Goal: Register for event/course: Sign up to attend an event or enroll in a course

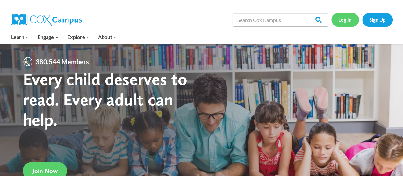
click at [348, 25] on link "Log In" at bounding box center [346, 19] width 28 height 13
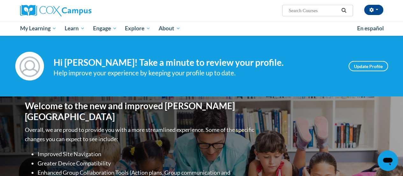
click at [305, 11] on input "Search..." at bounding box center [313, 11] width 51 height 8
type input "systematic and explicit"
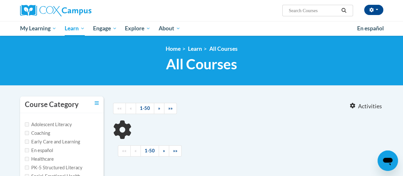
type input "systematic and explicit"
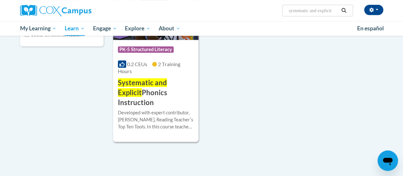
scroll to position [84, 0]
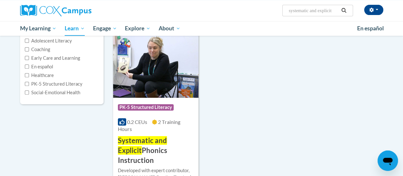
click at [178, 100] on div "Course Category: PK-5 Structured Literacy 0.2 CEUs 2 Training Hours COURSE Syst…" at bounding box center [155, 132] width 85 height 68
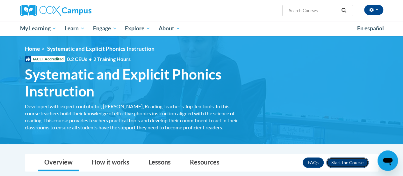
click at [356, 162] on button "Enroll" at bounding box center [347, 162] width 42 height 10
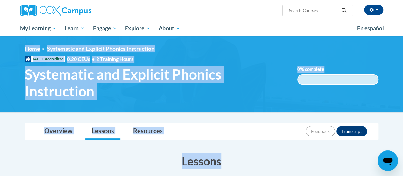
drag, startPoint x: 362, startPoint y: 133, endPoint x: 360, endPoint y: 103, distance: 29.7
click at [360, 103] on img at bounding box center [201, 74] width 403 height 77
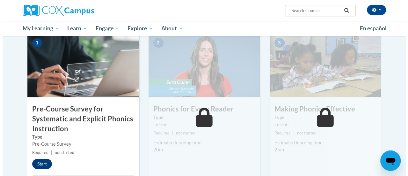
scroll to position [150, 0]
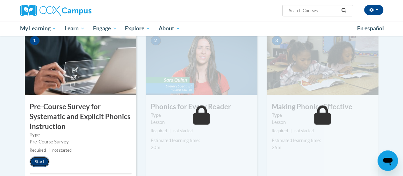
click at [41, 159] on button "Start" at bounding box center [40, 161] width 20 height 10
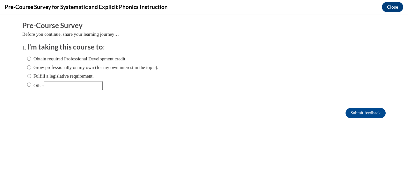
scroll to position [0, 0]
click at [38, 78] on label "Fulfill a legislative requirement." at bounding box center [60, 75] width 67 height 7
click at [31, 78] on input "Fulfill a legislative requirement." at bounding box center [29, 75] width 4 height 7
radio input "true"
click at [346, 113] on input "Submit feedback" at bounding box center [366, 113] width 40 height 10
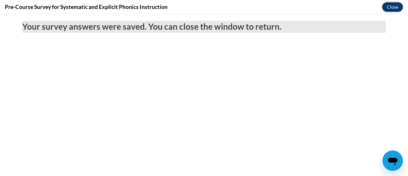
click at [394, 8] on button "Close" at bounding box center [392, 7] width 21 height 10
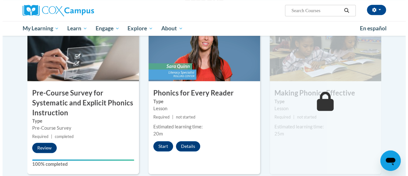
scroll to position [164, 0]
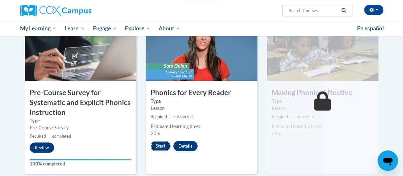
click at [165, 143] on button "Start" at bounding box center [161, 146] width 20 height 10
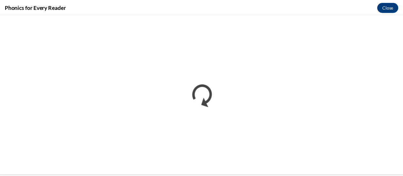
scroll to position [0, 0]
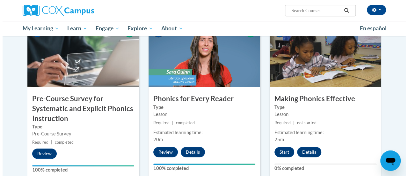
scroll to position [165, 0]
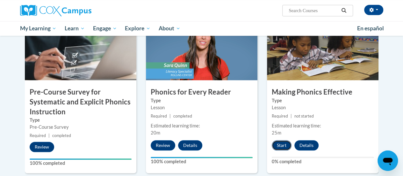
click at [281, 146] on button "Start" at bounding box center [282, 145] width 20 height 10
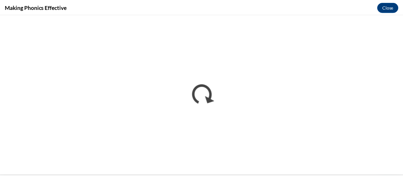
scroll to position [0, 0]
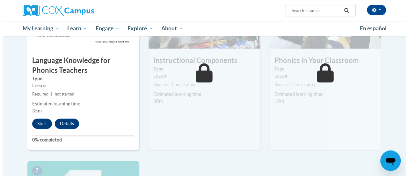
scroll to position [364, 0]
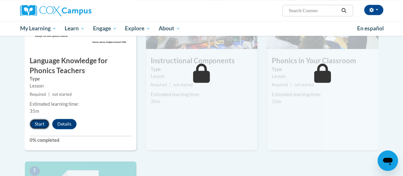
click at [36, 123] on button "Start" at bounding box center [40, 124] width 20 height 10
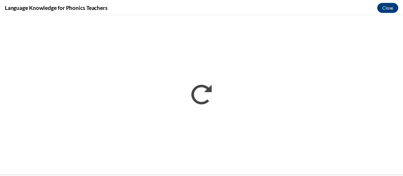
scroll to position [0, 0]
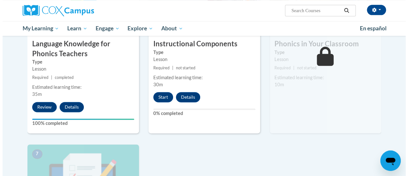
scroll to position [381, 0]
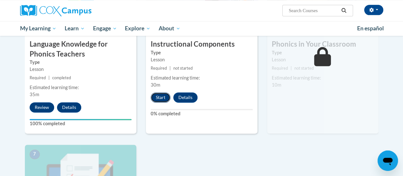
click at [158, 99] on button "Start" at bounding box center [161, 97] width 20 height 10
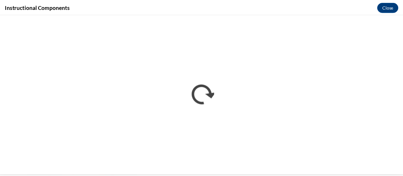
scroll to position [0, 0]
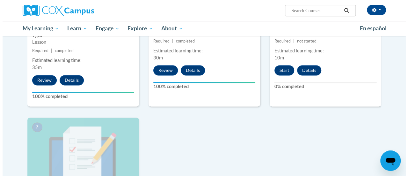
scroll to position [407, 0]
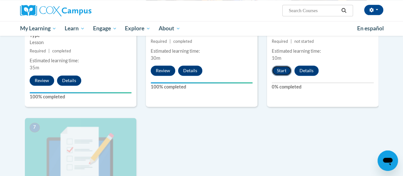
click at [282, 69] on button "Start" at bounding box center [282, 70] width 20 height 10
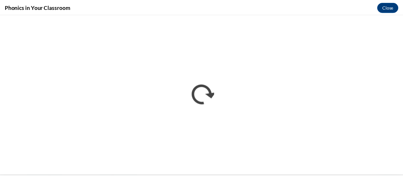
scroll to position [0, 0]
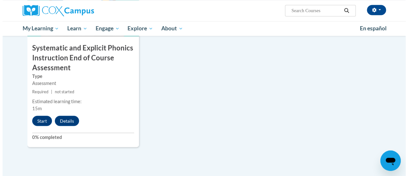
scroll to position [561, 0]
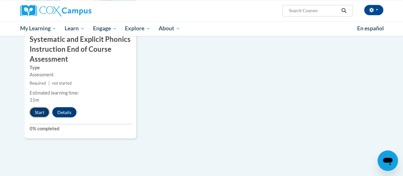
click at [41, 113] on button "Start" at bounding box center [40, 112] width 20 height 10
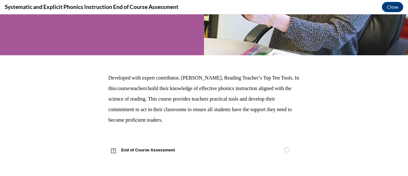
scroll to position [0, 0]
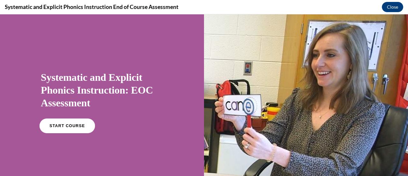
click at [66, 121] on link "START COURSE" at bounding box center [67, 125] width 55 height 15
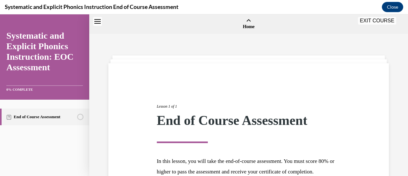
scroll to position [20, 0]
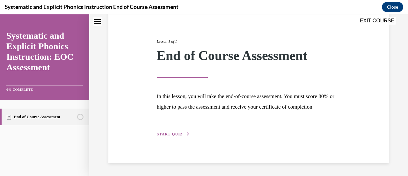
click at [170, 133] on span "START QUIZ" at bounding box center [170, 134] width 26 height 4
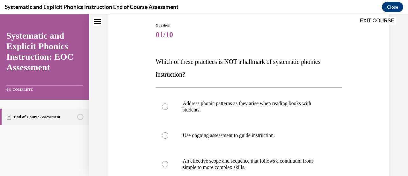
scroll to position [66, 0]
click at [170, 77] on span "Which of these practices is NOT a hallmark of systematic phonics instruction?" at bounding box center [238, 68] width 165 height 20
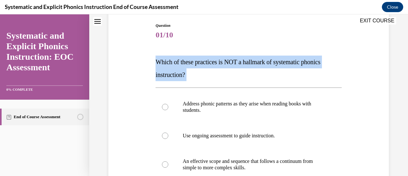
click at [170, 77] on span "Which of these practices is NOT a hallmark of systematic phonics instruction?" at bounding box center [238, 68] width 165 height 20
copy div "Which of these practices is NOT a hallmark of systematic phonics instruction?"
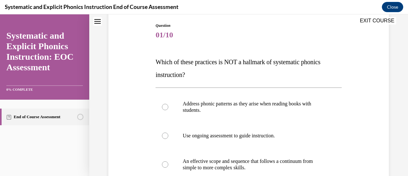
click at [214, 39] on span "01/10" at bounding box center [249, 34] width 186 height 13
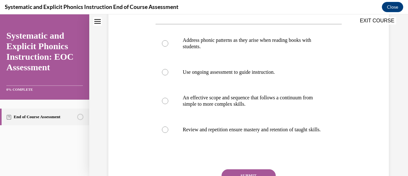
scroll to position [129, 0]
click at [193, 46] on p "Address phonic patterns as they arise when reading books with students." at bounding box center [254, 43] width 143 height 13
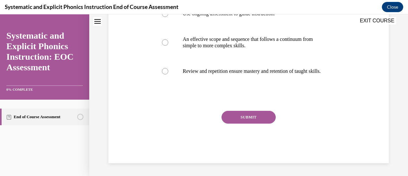
scroll to position [193, 0]
click at [246, 119] on button "SUBMIT" at bounding box center [249, 117] width 54 height 13
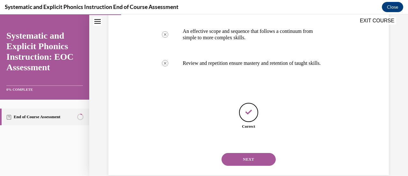
scroll to position [214, 0]
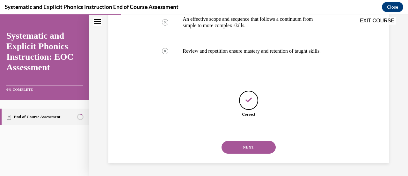
click at [237, 146] on button "NEXT" at bounding box center [249, 147] width 54 height 13
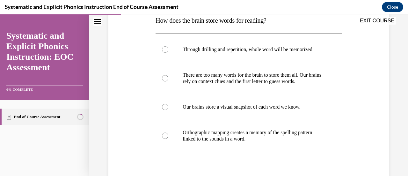
scroll to position [111, 0]
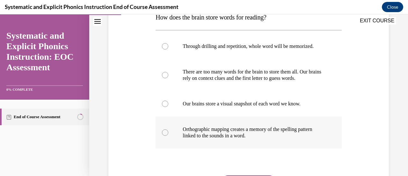
click at [283, 134] on p "Orthographic mapping creates a memory of the spelling pattern linked to the sou…" at bounding box center [254, 132] width 143 height 13
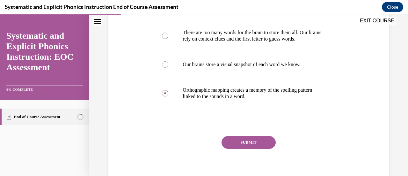
click at [259, 142] on button "SUBMIT" at bounding box center [249, 142] width 54 height 13
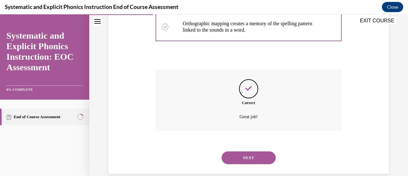
scroll to position [226, 0]
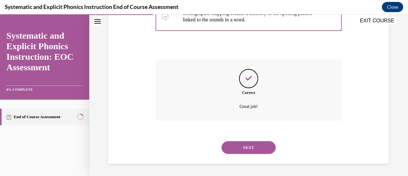
click at [257, 144] on button "NEXT" at bounding box center [249, 147] width 54 height 13
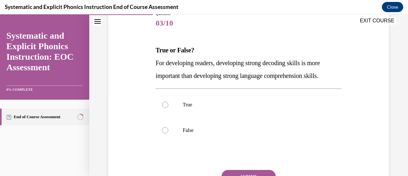
scroll to position [87, 0]
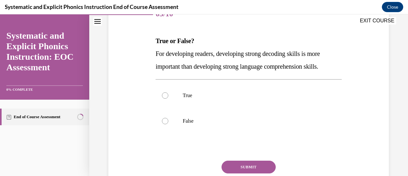
click at [302, 69] on span "For developing readers, developing strong decoding skills is more important tha…" at bounding box center [238, 60] width 164 height 20
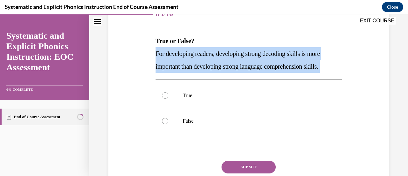
click at [302, 69] on span "For developing readers, developing strong decoding skills is more important tha…" at bounding box center [238, 60] width 164 height 20
copy div "For developing readers, developing strong decoding skills is more important tha…"
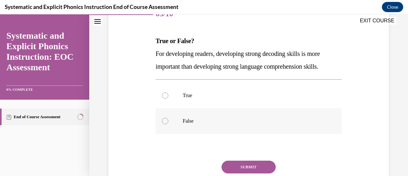
click at [208, 127] on div at bounding box center [249, 121] width 186 height 26
click at [239, 164] on button "SUBMIT" at bounding box center [249, 166] width 54 height 13
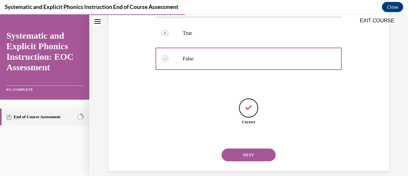
scroll to position [157, 0]
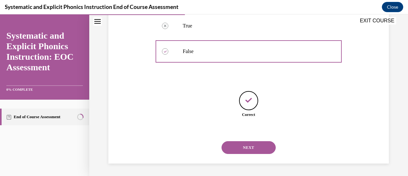
click at [246, 150] on button "NEXT" at bounding box center [249, 147] width 54 height 13
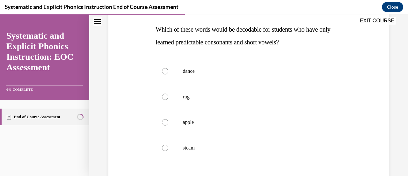
scroll to position [106, 0]
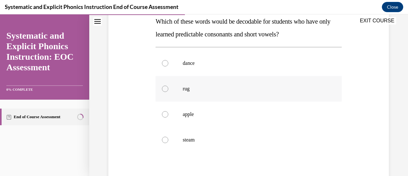
click at [251, 88] on p "rug" at bounding box center [254, 88] width 143 height 6
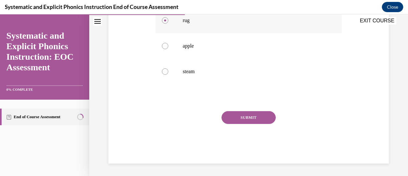
scroll to position [174, 0]
click at [247, 113] on button "SUBMIT" at bounding box center [249, 117] width 54 height 13
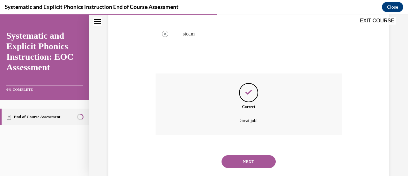
scroll to position [226, 0]
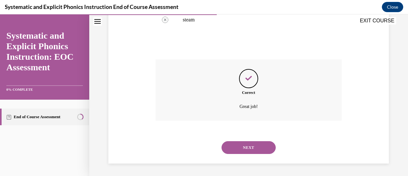
click at [249, 146] on button "NEXT" at bounding box center [249, 147] width 54 height 13
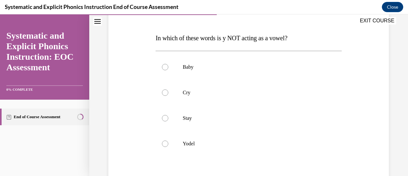
scroll to position [90, 0]
click at [253, 147] on div at bounding box center [249, 144] width 186 height 26
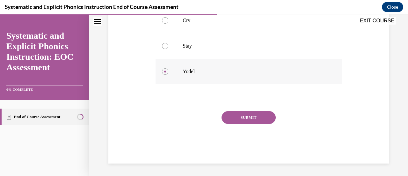
scroll to position [162, 0]
click at [251, 120] on button "SUBMIT" at bounding box center [249, 117] width 54 height 13
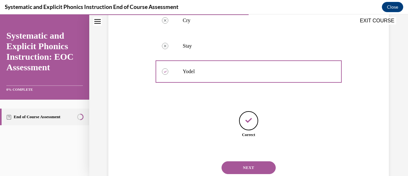
scroll to position [182, 0]
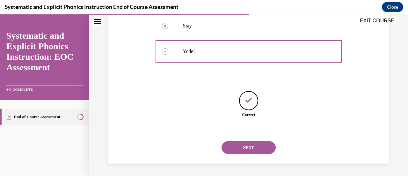
click at [244, 149] on button "NEXT" at bounding box center [249, 147] width 54 height 13
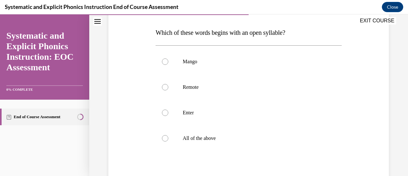
scroll to position [100, 0]
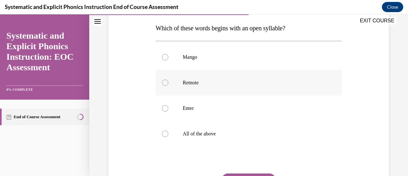
click at [198, 86] on div at bounding box center [249, 83] width 186 height 26
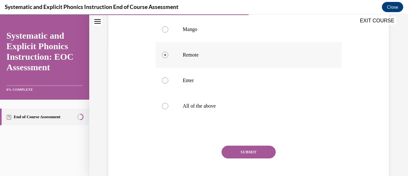
scroll to position [130, 0]
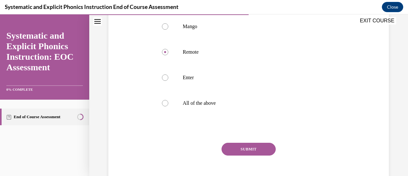
click at [251, 145] on button "SUBMIT" at bounding box center [249, 148] width 54 height 13
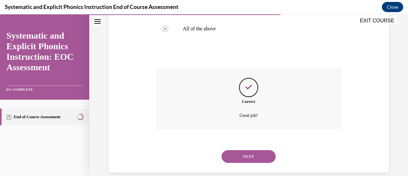
scroll to position [214, 0]
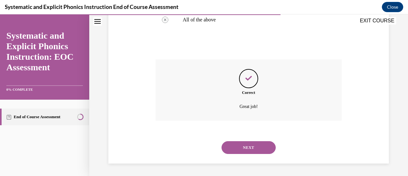
click at [251, 145] on button "NEXT" at bounding box center [249, 147] width 54 height 13
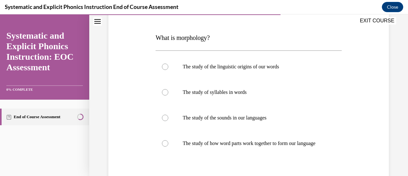
scroll to position [101, 0]
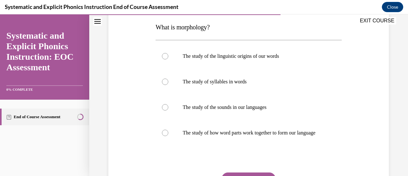
click at [186, 31] on span "What is morphology?" at bounding box center [183, 27] width 54 height 7
copy div "What is morphology?"
click at [123, 102] on div "Question 07/10 What is morphology? The study of the linguistic origins of our w…" at bounding box center [249, 97] width 284 height 256
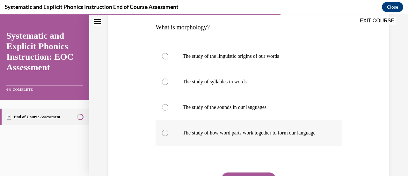
click at [214, 136] on p "The study of how word parts work together to form our language" at bounding box center [254, 132] width 143 height 6
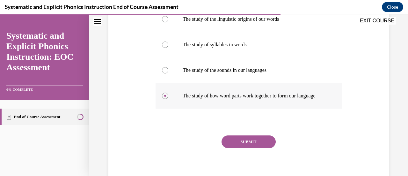
scroll to position [168, 0]
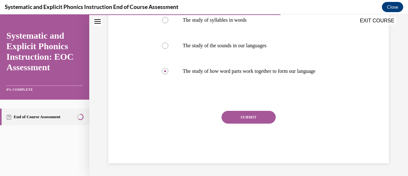
click at [239, 121] on button "SUBMIT" at bounding box center [249, 117] width 54 height 13
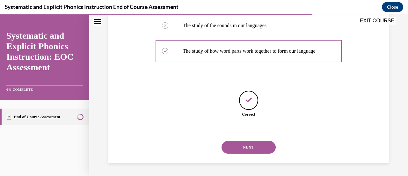
scroll to position [188, 0]
click at [243, 142] on button "NEXT" at bounding box center [249, 147] width 54 height 13
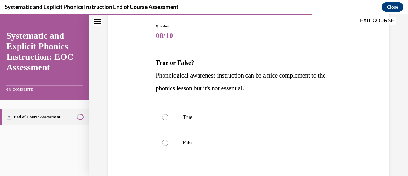
scroll to position [95, 0]
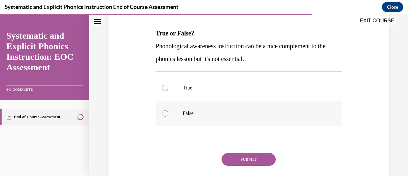
click at [242, 119] on div at bounding box center [249, 113] width 186 height 26
click at [241, 155] on button "SUBMIT" at bounding box center [249, 159] width 54 height 13
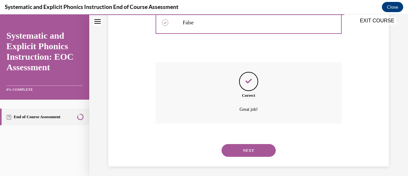
scroll to position [188, 0]
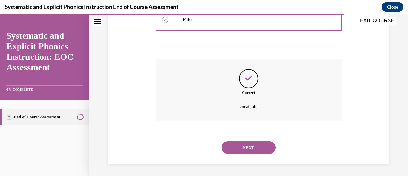
click at [242, 149] on button "NEXT" at bounding box center [249, 147] width 54 height 13
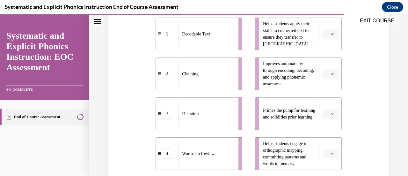
scroll to position [152, 0]
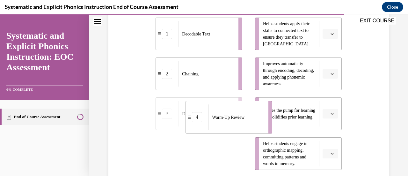
drag, startPoint x: 229, startPoint y: 153, endPoint x: 259, endPoint y: 116, distance: 47.8
click at [259, 116] on div "Warm-Up Review" at bounding box center [236, 117] width 56 height 26
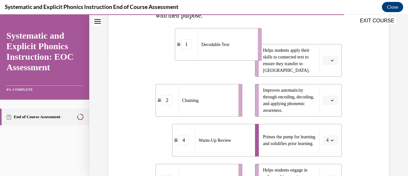
scroll to position [119, 0]
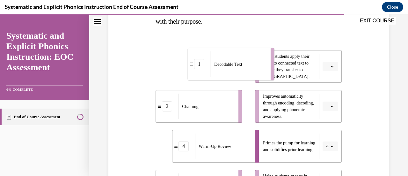
drag, startPoint x: 215, startPoint y: 32, endPoint x: 250, endPoint y: 64, distance: 47.8
click at [250, 64] on div "Decodable Text" at bounding box center [239, 64] width 56 height 26
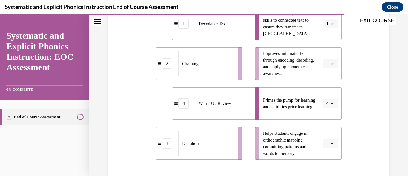
scroll to position [162, 0]
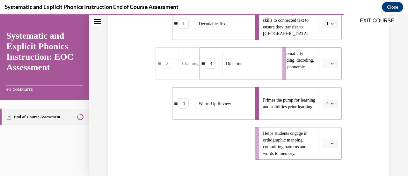
drag, startPoint x: 207, startPoint y: 145, endPoint x: 252, endPoint y: 69, distance: 88.6
click at [252, 69] on div "Dictation" at bounding box center [250, 64] width 56 height 26
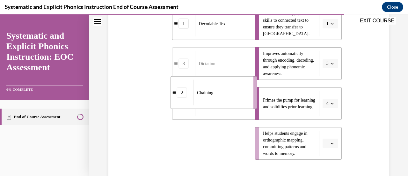
drag, startPoint x: 226, startPoint y: 144, endPoint x: 244, endPoint y: 87, distance: 59.7
click at [244, 87] on div "Chaining" at bounding box center [221, 93] width 56 height 26
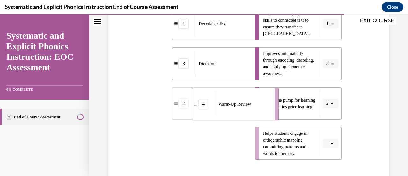
drag, startPoint x: 218, startPoint y: 141, endPoint x: 256, endPoint y: 97, distance: 57.6
click at [256, 97] on div "Warm-Up Review" at bounding box center [243, 104] width 56 height 26
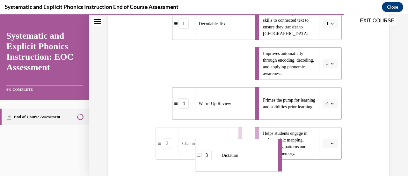
scroll to position [166, 0]
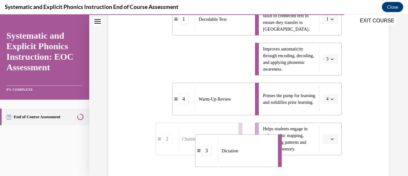
drag, startPoint x: 229, startPoint y: 69, endPoint x: 251, endPoint y: 153, distance: 87.0
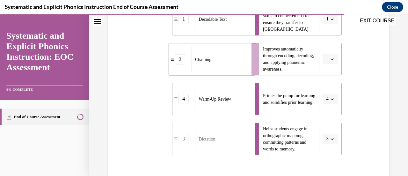
drag, startPoint x: 219, startPoint y: 68, endPoint x: 248, endPoint y: 68, distance: 29.0
click at [247, 68] on div "Chaining" at bounding box center [220, 60] width 56 height 26
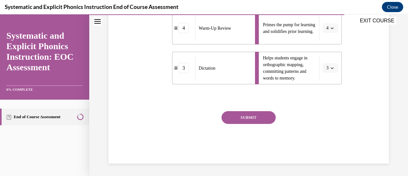
scroll to position [228, 0]
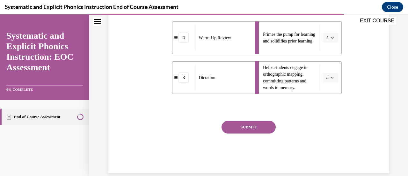
click at [241, 128] on button "SUBMIT" at bounding box center [249, 126] width 54 height 13
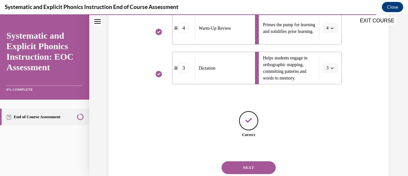
scroll to position [257, 0]
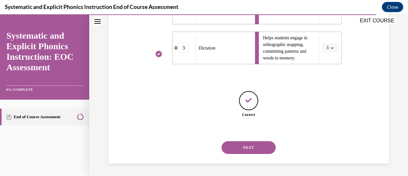
click at [240, 147] on button "NEXT" at bounding box center [249, 147] width 54 height 13
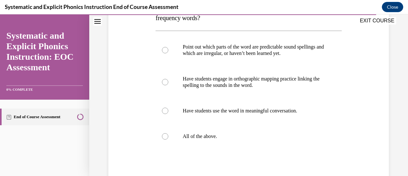
scroll to position [126, 0]
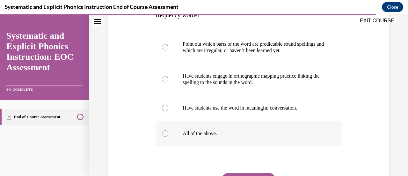
click at [236, 131] on p "All of the above." at bounding box center [254, 133] width 143 height 6
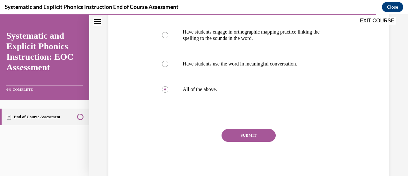
click at [236, 131] on button "SUBMIT" at bounding box center [249, 135] width 54 height 13
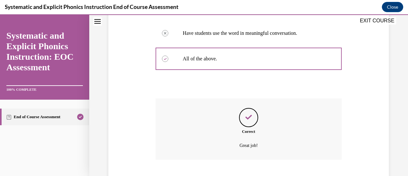
scroll to position [239, 0]
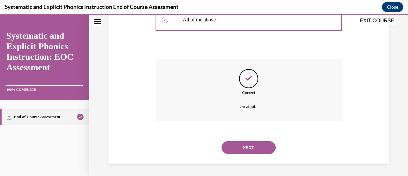
click at [239, 146] on button "NEXT" at bounding box center [249, 147] width 54 height 13
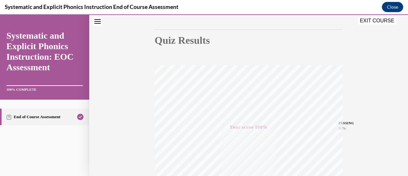
scroll to position [165, 0]
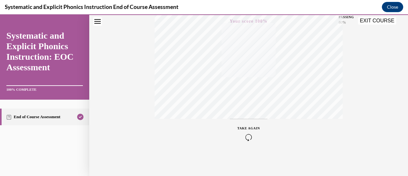
click at [369, 18] on button "EXIT COURSE" at bounding box center [377, 21] width 38 height 8
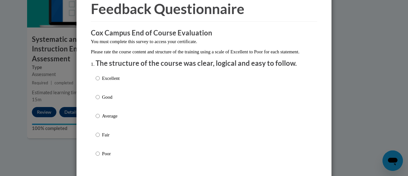
scroll to position [35, 0]
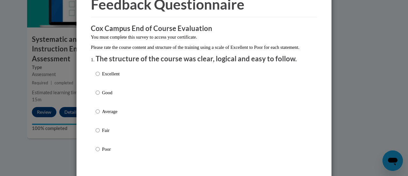
click at [165, 84] on div "Excellent Good Average Fair Poor" at bounding box center [204, 119] width 217 height 104
click at [103, 77] on p "Excellent" at bounding box center [111, 73] width 18 height 7
click at [100, 77] on input "Excellent" at bounding box center [98, 73] width 4 height 7
radio input "true"
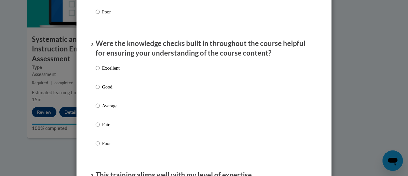
scroll to position [174, 0]
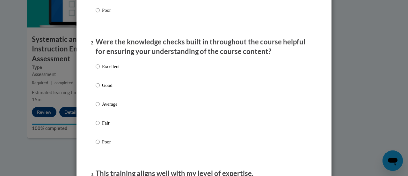
click at [114, 77] on label "Excellent" at bounding box center [108, 71] width 24 height 17
click at [100, 70] on input "Excellent" at bounding box center [98, 66] width 4 height 7
radio input "true"
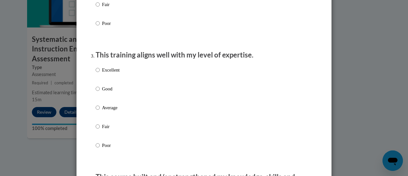
scroll to position [297, 0]
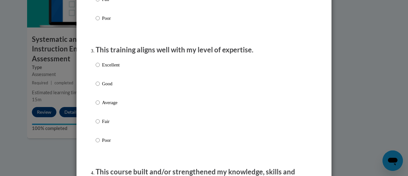
click at [115, 143] on p "Poor" at bounding box center [111, 139] width 18 height 7
click at [100, 143] on input "Poor" at bounding box center [98, 139] width 4 height 7
radio input "true"
click at [115, 68] on p "Excellent" at bounding box center [111, 64] width 18 height 7
click at [100, 68] on input "Excellent" at bounding box center [98, 64] width 4 height 7
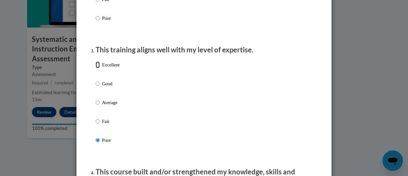
radio input "true"
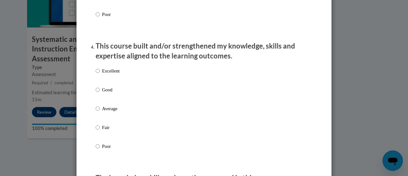
click at [108, 74] on p "Excellent" at bounding box center [111, 70] width 18 height 7
click at [100, 74] on input "Excellent" at bounding box center [98, 70] width 4 height 7
radio input "true"
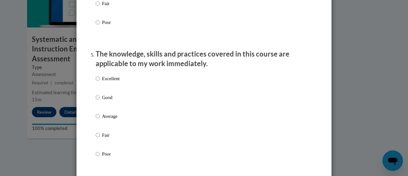
click at [112, 90] on label "Excellent" at bounding box center [108, 83] width 24 height 17
click at [100, 82] on input "Excellent" at bounding box center [98, 78] width 4 height 7
radio input "true"
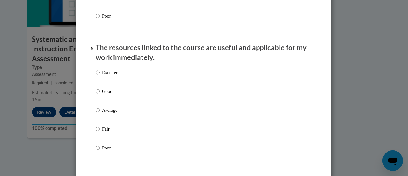
scroll to position [686, 0]
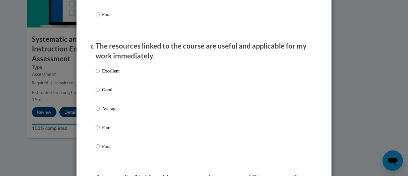
click at [112, 74] on p "Excellent" at bounding box center [111, 70] width 18 height 7
click at [100, 74] on input "Excellent" at bounding box center [98, 70] width 4 height 7
radio input "true"
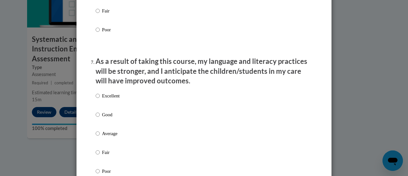
scroll to position [820, 0]
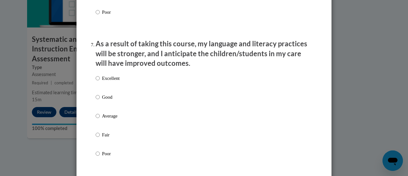
click at [113, 82] on p "Excellent" at bounding box center [111, 78] width 18 height 7
click at [100, 82] on input "Excellent" at bounding box center [98, 78] width 4 height 7
radio input "true"
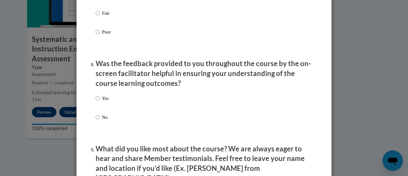
scroll to position [945, 0]
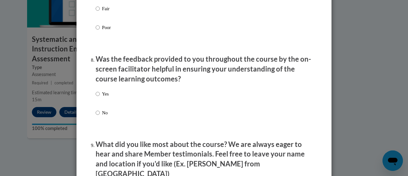
click at [119, 104] on div "Yes No" at bounding box center [204, 110] width 217 height 47
click at [105, 97] on p "Yes" at bounding box center [105, 93] width 7 height 7
click at [100, 97] on input "Yes" at bounding box center [98, 93] width 4 height 7
radio input "true"
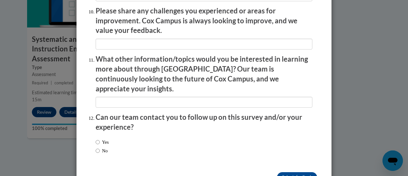
scroll to position [1150, 0]
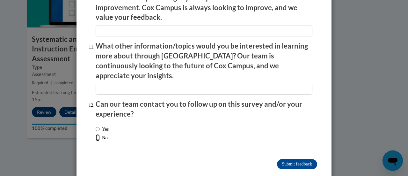
click at [96, 134] on input "No" at bounding box center [98, 137] width 4 height 7
radio input "true"
click at [302, 159] on input "Submit feedback" at bounding box center [297, 164] width 40 height 10
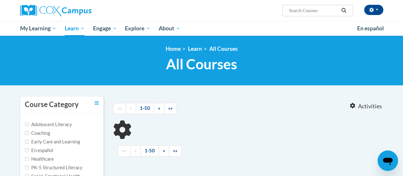
type input "reading fluency"
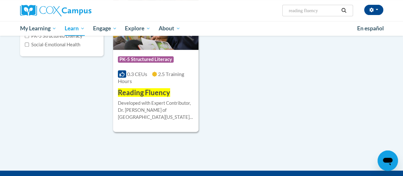
scroll to position [132, 0]
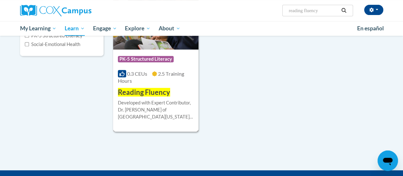
click at [152, 94] on span "Reading Fluency" at bounding box center [144, 92] width 52 height 9
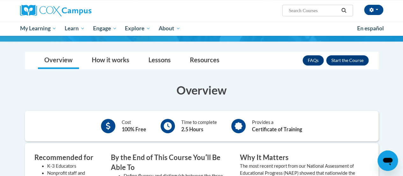
scroll to position [90, 0]
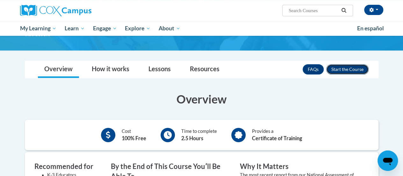
click at [348, 64] on button "Enroll" at bounding box center [347, 69] width 42 height 10
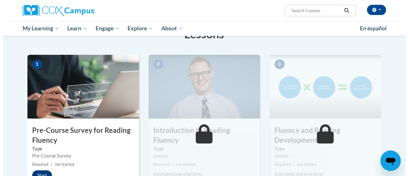
scroll to position [156, 0]
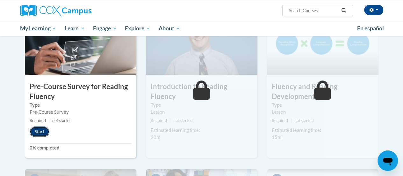
click at [34, 130] on button "Start" at bounding box center [40, 131] width 20 height 10
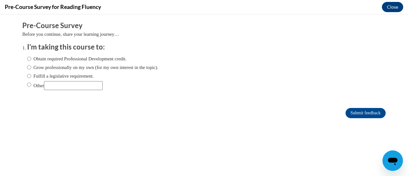
scroll to position [0, 0]
click at [67, 74] on label "Fulfill a legislative requirement." at bounding box center [60, 75] width 67 height 7
click at [31, 74] on input "Fulfill a legislative requirement." at bounding box center [29, 75] width 4 height 7
radio input "true"
click at [346, 115] on input "Submit feedback" at bounding box center [366, 113] width 40 height 10
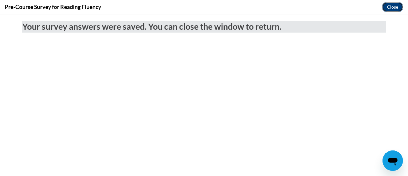
click at [389, 10] on button "Close" at bounding box center [392, 7] width 21 height 10
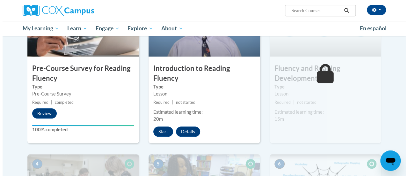
scroll to position [174, 0]
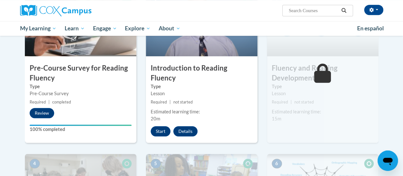
click at [241, 19] on div "Amber Foucault (America/Chicago UTC-05:00) My Profile Inbox My Transcripts Log …" at bounding box center [201, 10] width 373 height 21
click at [158, 126] on button "Start" at bounding box center [161, 131] width 20 height 10
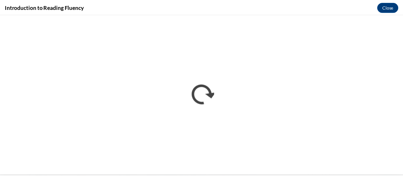
scroll to position [0, 0]
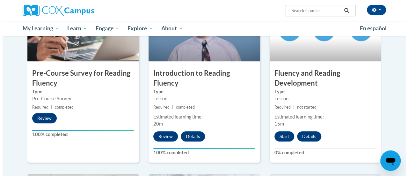
scroll to position [169, 0]
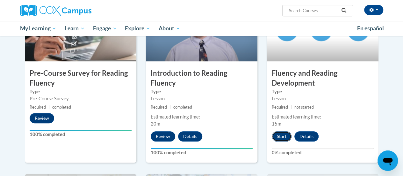
click at [282, 138] on button "Start" at bounding box center [282, 136] width 20 height 10
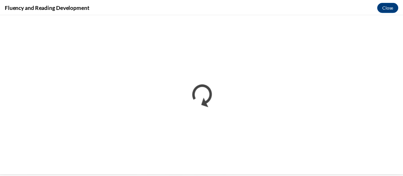
scroll to position [0, 0]
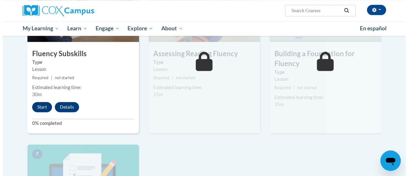
scroll to position [368, 0]
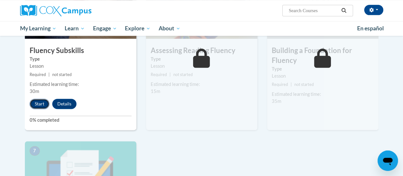
click at [41, 102] on button "Start" at bounding box center [40, 103] width 20 height 10
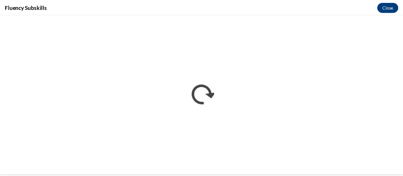
scroll to position [0, 0]
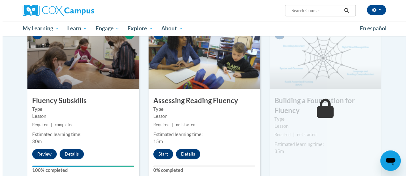
scroll to position [339, 0]
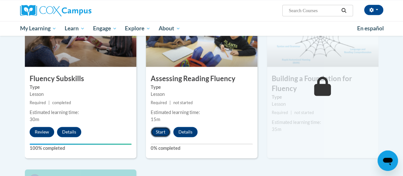
click at [161, 134] on button "Start" at bounding box center [161, 132] width 20 height 10
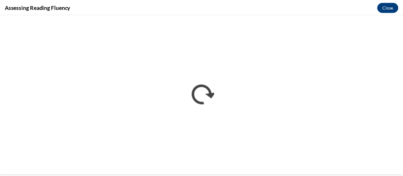
scroll to position [0, 0]
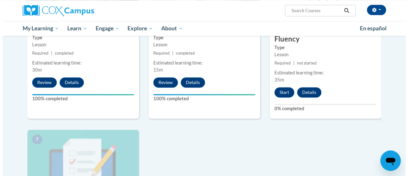
scroll to position [390, 0]
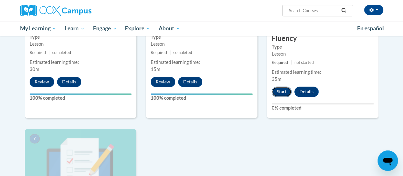
click at [282, 93] on button "Start" at bounding box center [282, 91] width 20 height 10
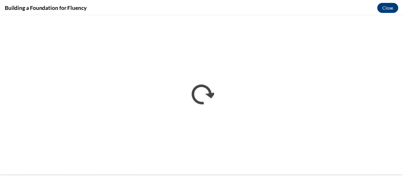
scroll to position [0, 0]
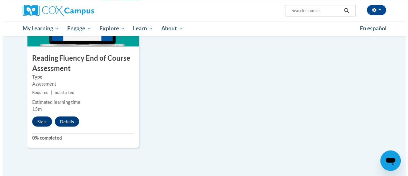
scroll to position [539, 0]
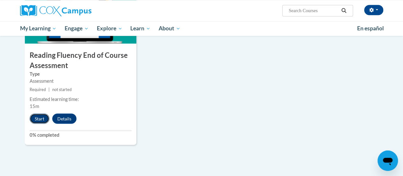
click at [41, 116] on button "Start" at bounding box center [40, 118] width 20 height 10
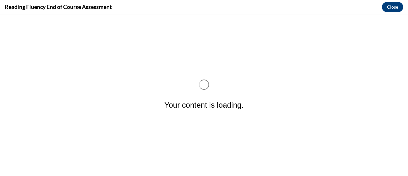
scroll to position [0, 0]
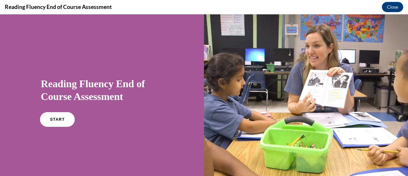
click at [58, 121] on span "START" at bounding box center [57, 119] width 15 height 5
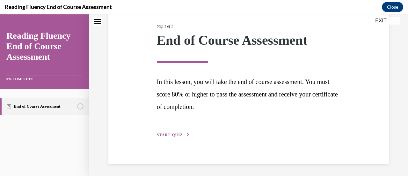
scroll to position [80, 0]
click at [170, 132] on button "START QUIZ" at bounding box center [173, 135] width 33 height 6
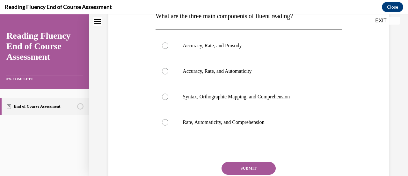
scroll to position [113, 0]
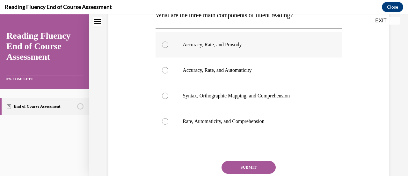
click at [191, 46] on p "Accuracy, Rate, and Prosody" at bounding box center [254, 44] width 143 height 6
click at [168, 46] on input "Accuracy, Rate, and Prosody" at bounding box center [165, 44] width 6 height 6
radio input "true"
click at [241, 164] on button "SUBMIT" at bounding box center [249, 167] width 54 height 13
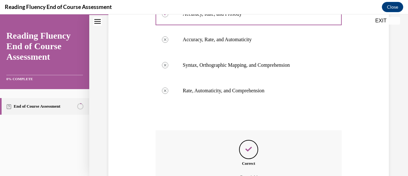
scroll to position [215, 0]
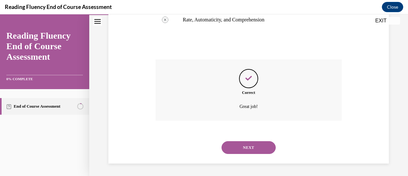
click at [243, 147] on button "NEXT" at bounding box center [249, 147] width 54 height 13
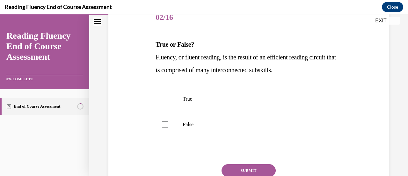
scroll to position [84, 0]
click at [205, 67] on span "Fluency, or fluent reading, is the result of an efficient reading circuit that …" at bounding box center [246, 64] width 180 height 20
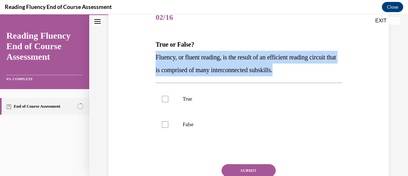
click at [205, 67] on span "Fluency, or fluent reading, is the result of an efficient reading circuit that …" at bounding box center [246, 64] width 180 height 20
copy span "Fluency, or fluent reading, is the result of an efficient reading circuit that …"
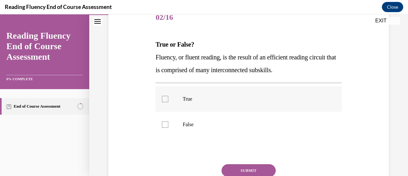
click at [183, 97] on p "True" at bounding box center [254, 99] width 143 height 6
click at [168, 97] on input "True" at bounding box center [165, 99] width 6 height 6
checkbox input "true"
click at [251, 170] on button "SUBMIT" at bounding box center [249, 170] width 54 height 13
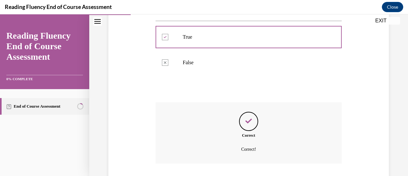
scroll to position [188, 0]
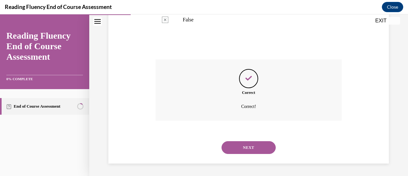
click at [251, 147] on button "NEXT" at bounding box center [249, 147] width 54 height 13
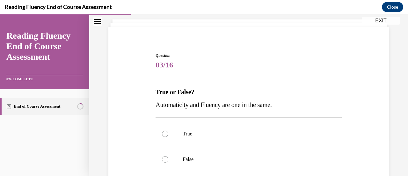
scroll to position [65, 0]
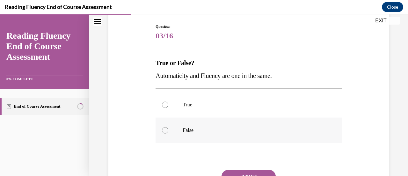
click at [218, 140] on label "False" at bounding box center [249, 130] width 186 height 26
click at [168, 133] on input "False" at bounding box center [165, 130] width 6 height 6
radio input "true"
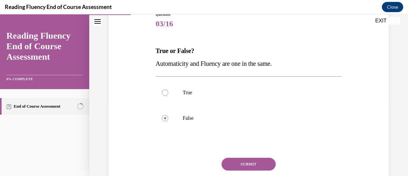
click at [250, 162] on button "SUBMIT" at bounding box center [249, 163] width 54 height 13
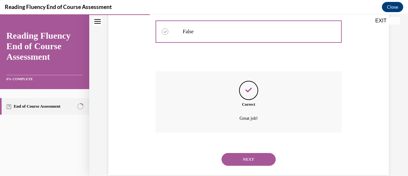
scroll to position [175, 0]
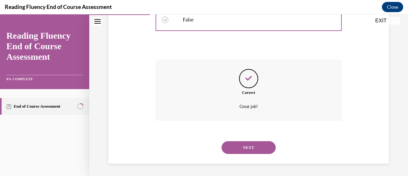
click at [246, 149] on button "NEXT" at bounding box center [249, 147] width 54 height 13
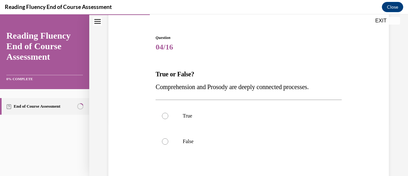
scroll to position [60, 0]
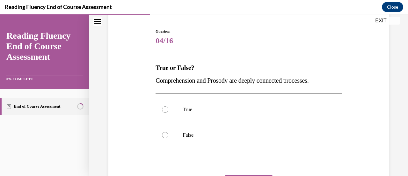
click at [234, 79] on span "Comprehension and Prosody are deeply connected processes." at bounding box center [232, 80] width 153 height 7
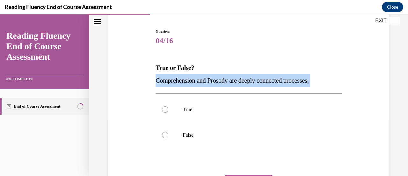
click at [234, 79] on span "Comprehension and Prosody are deeply connected processes." at bounding box center [232, 80] width 153 height 7
copy p "Comprehension and Prosody are deeply connected processes."
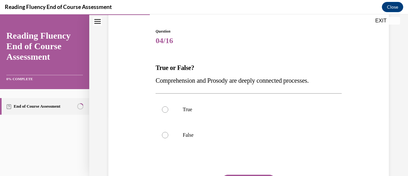
click at [216, 27] on div "Question 04/16 True or False? Comprehension and Prosody are deeply connected pr…" at bounding box center [248, 123] width 189 height 208
click at [194, 105] on label "True" at bounding box center [249, 110] width 186 height 26
click at [168, 106] on input "True" at bounding box center [165, 109] width 6 height 6
radio input "true"
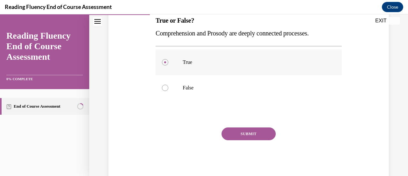
scroll to position [109, 0]
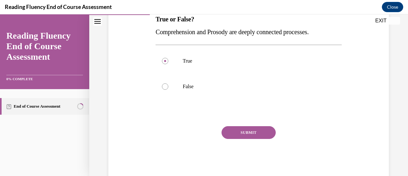
click at [245, 127] on button "SUBMIT" at bounding box center [249, 132] width 54 height 13
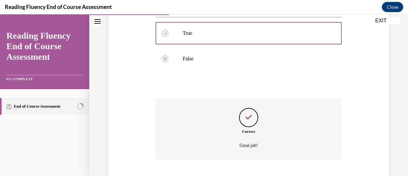
scroll to position [175, 0]
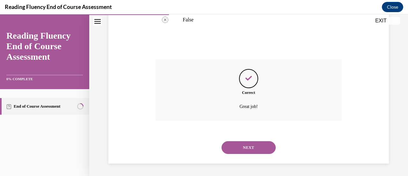
click at [240, 146] on button "NEXT" at bounding box center [249, 147] width 54 height 13
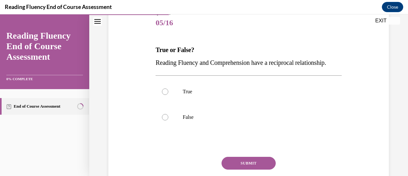
scroll to position [78, 0]
click at [163, 66] on span "Reading Fluency and Comprehension have a reciprocal relationship." at bounding box center [241, 62] width 171 height 7
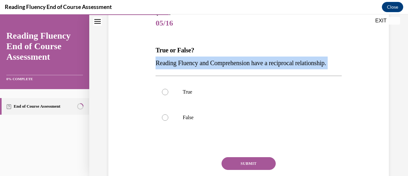
click at [163, 66] on span "Reading Fluency and Comprehension have a reciprocal relationship." at bounding box center [241, 62] width 171 height 7
copy p "Reading Fluency and Comprehension have a reciprocal relationship."
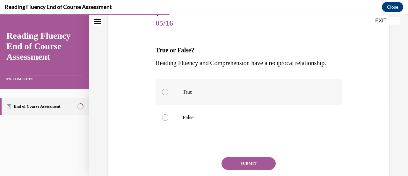
click at [174, 96] on label "True" at bounding box center [249, 92] width 186 height 26
click at [168, 95] on input "True" at bounding box center [165, 92] width 6 height 6
radio input "true"
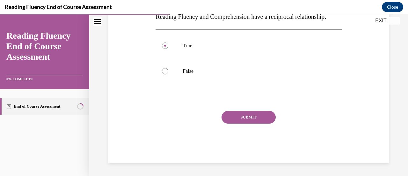
click at [237, 114] on button "SUBMIT" at bounding box center [249, 117] width 54 height 13
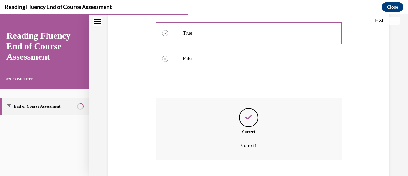
scroll to position [188, 0]
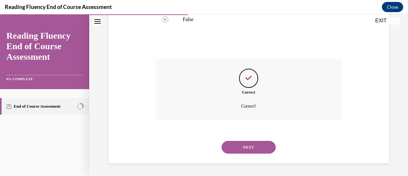
click at [237, 142] on button "NEXT" at bounding box center [249, 147] width 54 height 13
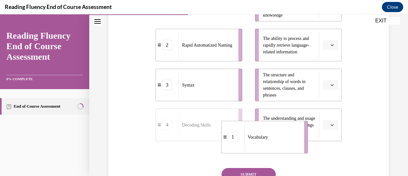
scroll to position [189, 0]
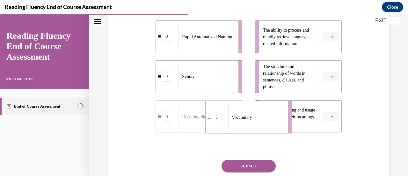
drag, startPoint x: 198, startPoint y: 39, endPoint x: 244, endPoint y: 126, distance: 98.2
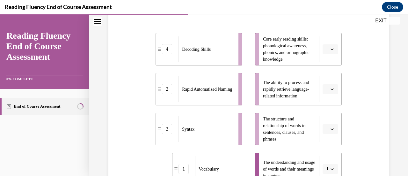
scroll to position [136, 0]
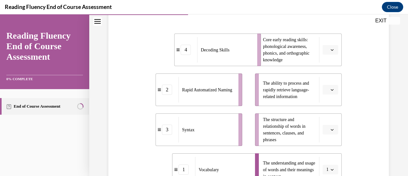
drag, startPoint x: 220, startPoint y: 51, endPoint x: 250, endPoint y: 49, distance: 29.7
click at [250, 49] on div "Decoding Skills" at bounding box center [225, 50] width 56 height 26
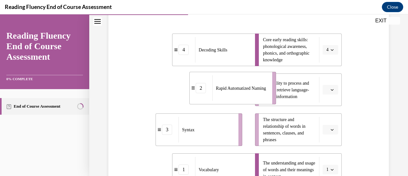
drag, startPoint x: 218, startPoint y: 90, endPoint x: 253, endPoint y: 88, distance: 34.4
click at [253, 88] on span "Rapid Automatized Naming" at bounding box center [241, 87] width 50 height 7
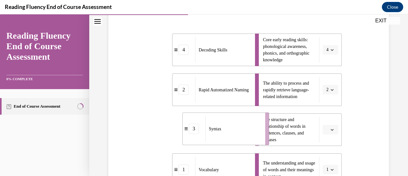
drag, startPoint x: 219, startPoint y: 135, endPoint x: 253, endPoint y: 134, distance: 34.1
click at [253, 134] on div "Syntax" at bounding box center [233, 129] width 56 height 26
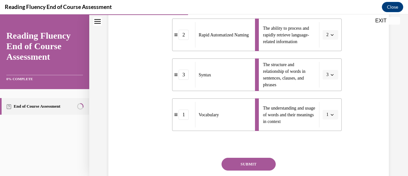
click at [246, 162] on button "SUBMIT" at bounding box center [249, 163] width 54 height 13
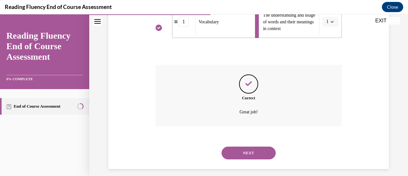
scroll to position [289, 0]
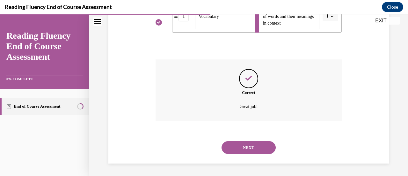
click at [248, 147] on button "NEXT" at bounding box center [249, 147] width 54 height 13
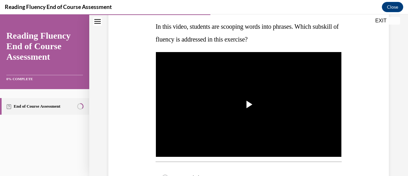
scroll to position [99, 0]
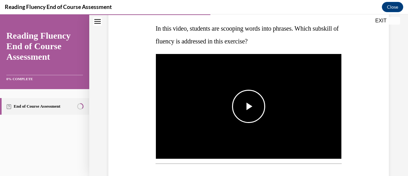
click at [249, 106] on span "Video player" at bounding box center [249, 106] width 0 height 0
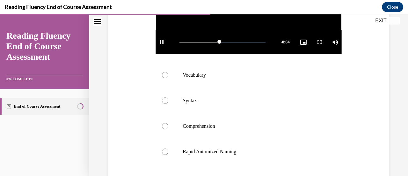
scroll to position [205, 0]
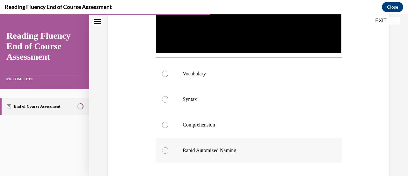
click at [215, 154] on label "Rapid Automized Naming" at bounding box center [249, 150] width 186 height 26
click at [168, 153] on input "Rapid Automized Naming" at bounding box center [165, 150] width 6 height 6
radio input "true"
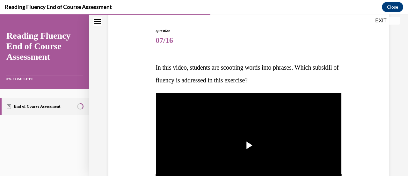
scroll to position [75, 0]
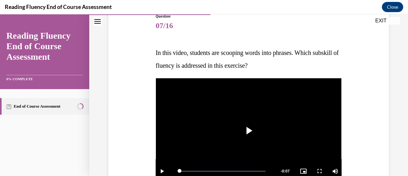
click at [221, 66] on span "In this video, students are scooping words into phrases. Which subskill of flue…" at bounding box center [247, 59] width 183 height 20
copy span "In this video, students are scooping words into phrases. Which subskill of flue…"
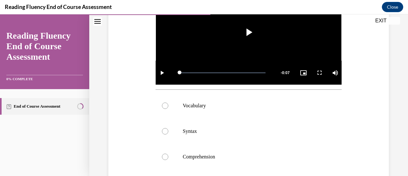
scroll to position [175, 0]
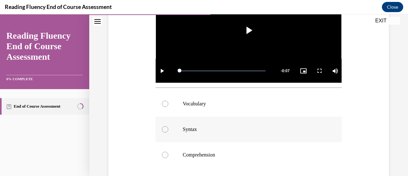
click at [183, 128] on p "Syntax" at bounding box center [254, 129] width 143 height 6
click at [168, 128] on input "Syntax" at bounding box center [165, 129] width 6 height 6
radio input "true"
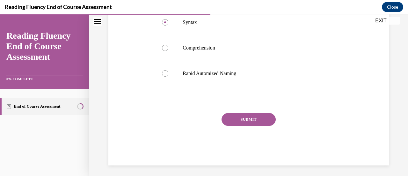
click at [242, 115] on button "SUBMIT" at bounding box center [249, 119] width 54 height 13
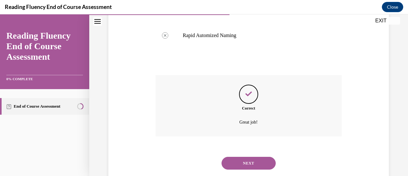
scroll to position [334, 0]
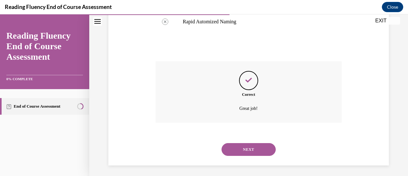
click at [241, 149] on button "NEXT" at bounding box center [249, 149] width 54 height 13
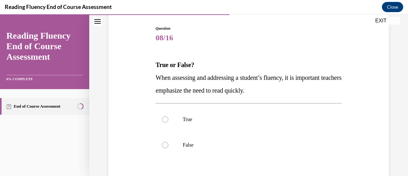
scroll to position [81, 0]
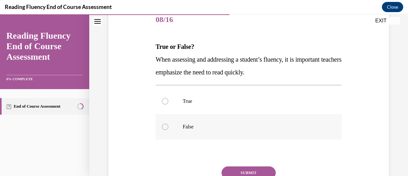
click at [188, 117] on label "False" at bounding box center [249, 127] width 186 height 26
click at [168, 123] on input "False" at bounding box center [165, 126] width 6 height 6
radio input "true"
click at [248, 166] on button "SUBMIT" at bounding box center [249, 172] width 54 height 13
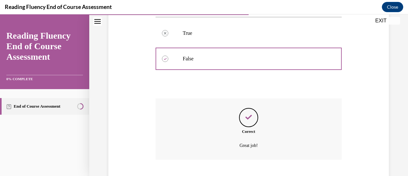
scroll to position [188, 0]
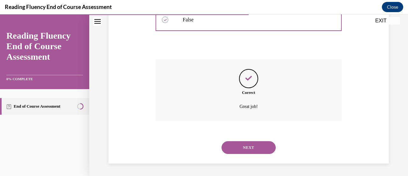
click at [249, 151] on button "NEXT" at bounding box center [249, 147] width 54 height 13
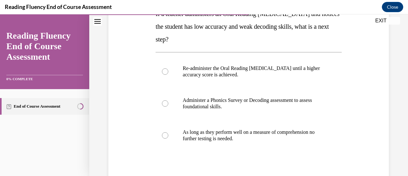
scroll to position [115, 0]
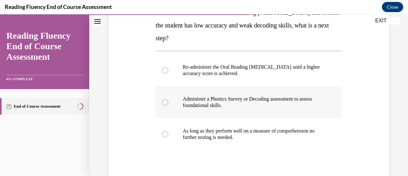
click at [196, 105] on p "Administer a Phonics Survey or Decoding assessment to assess foundational skill…" at bounding box center [254, 102] width 143 height 13
click at [168, 105] on input "Administer a Phonics Survey or Decoding assessment to assess foundational skill…" at bounding box center [165, 102] width 6 height 6
radio input "true"
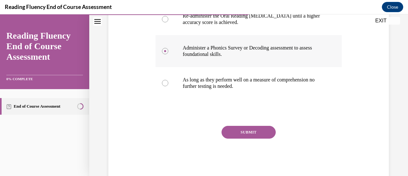
scroll to position [166, 0]
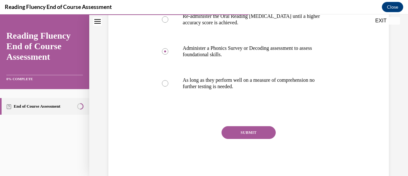
click at [238, 133] on button "SUBMIT" at bounding box center [249, 132] width 54 height 13
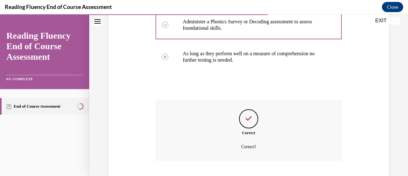
scroll to position [233, 0]
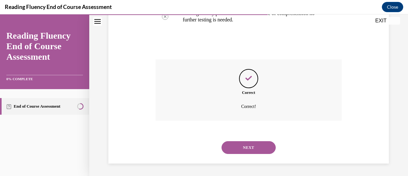
click at [247, 149] on button "NEXT" at bounding box center [249, 147] width 54 height 13
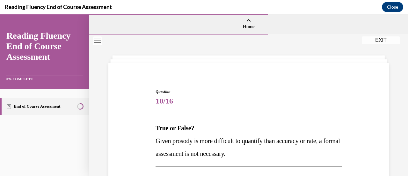
scroll to position [82, 0]
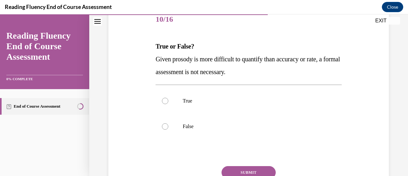
click at [224, 71] on span "Given prosody is more difficult to quantify than accuracy or rate, a formal ass…" at bounding box center [248, 65] width 184 height 20
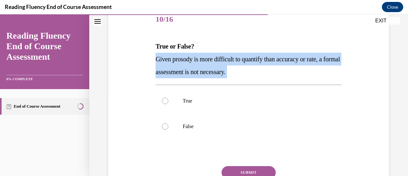
click at [224, 71] on span "Given prosody is more difficult to quantify than accuracy or rate, a formal ass…" at bounding box center [248, 65] width 184 height 20
copy p "Given prosody is more difficult to quantify than accuracy or rate, a formal ass…"
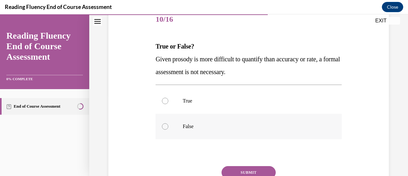
click at [189, 131] on label "False" at bounding box center [249, 126] width 186 height 26
click at [168, 129] on input "False" at bounding box center [165, 126] width 6 height 6
radio input "true"
click at [237, 167] on button "SUBMIT" at bounding box center [249, 172] width 54 height 13
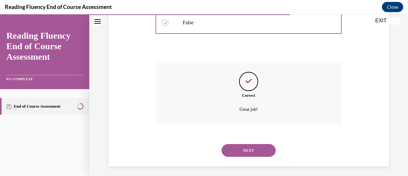
scroll to position [188, 0]
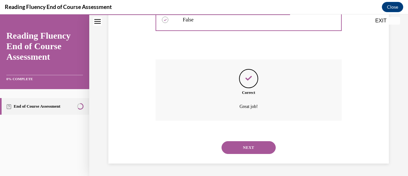
click at [245, 152] on button "NEXT" at bounding box center [249, 147] width 54 height 13
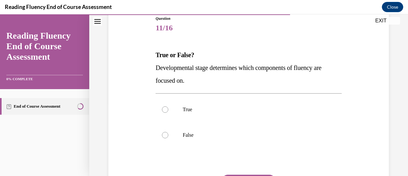
scroll to position [73, 0]
click at [174, 83] on span "Developmental stage determines which components of fluency are focused on." at bounding box center [239, 74] width 166 height 20
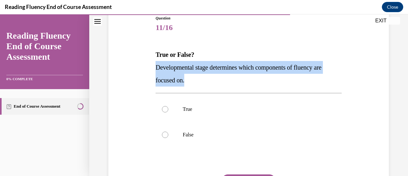
click at [174, 83] on span "Developmental stage determines which components of fluency are focused on." at bounding box center [239, 74] width 166 height 20
copy span "Developmental stage determines which components of fluency are focused on."
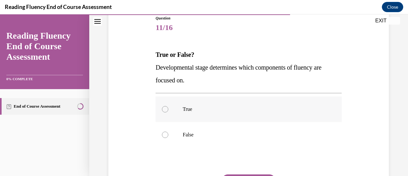
click at [204, 106] on p "True" at bounding box center [254, 109] width 143 height 6
click at [168, 106] on input "True" at bounding box center [165, 109] width 6 height 6
radio input "true"
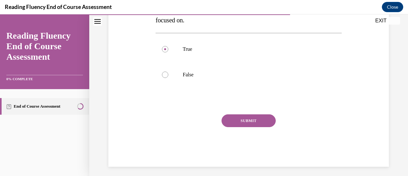
click at [231, 121] on button "SUBMIT" at bounding box center [249, 120] width 54 height 13
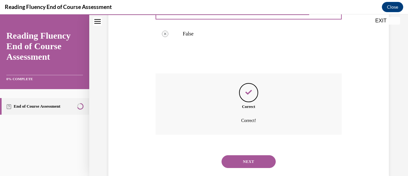
scroll to position [188, 0]
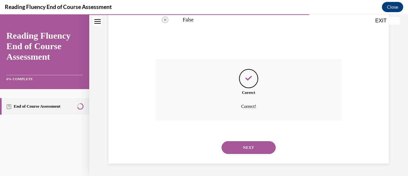
click at [232, 146] on button "NEXT" at bounding box center [249, 147] width 54 height 13
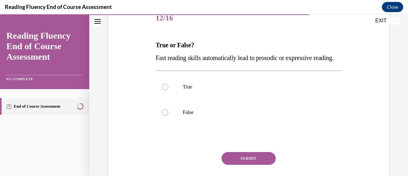
scroll to position [83, 0]
click at [199, 125] on label "False" at bounding box center [249, 112] width 186 height 26
click at [168, 115] on input "False" at bounding box center [165, 112] width 6 height 6
radio input "true"
click at [247, 164] on button "SUBMIT" at bounding box center [249, 158] width 54 height 13
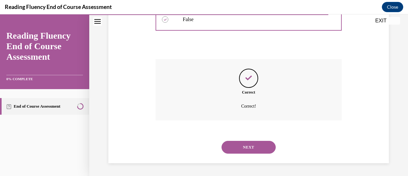
scroll to position [188, 0]
click at [243, 147] on button "NEXT" at bounding box center [249, 147] width 54 height 13
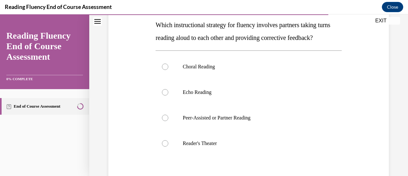
scroll to position [103, 0]
click at [231, 130] on label "Peer-Assisted or Partner Reading" at bounding box center [249, 118] width 186 height 26
click at [168, 120] on input "Peer-Assisted or Partner Reading" at bounding box center [165, 117] width 6 height 6
radio input "true"
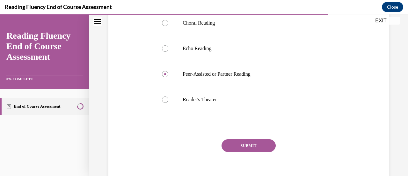
click at [246, 152] on button "SUBMIT" at bounding box center [249, 145] width 54 height 13
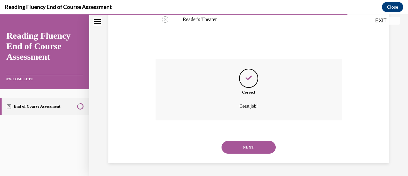
scroll to position [239, 0]
click at [247, 148] on button "NEXT" at bounding box center [249, 147] width 54 height 13
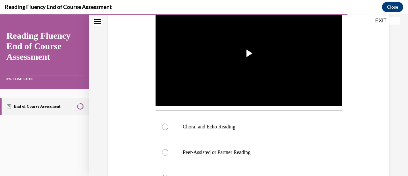
scroll to position [152, 0]
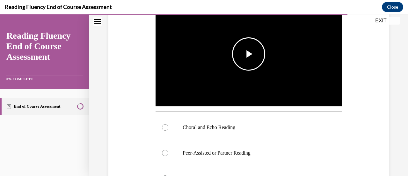
click at [262, 73] on img "Video player" at bounding box center [249, 54] width 186 height 105
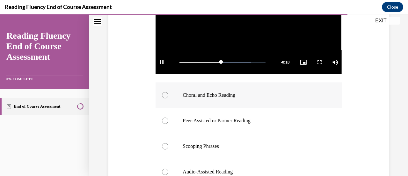
scroll to position [183, 0]
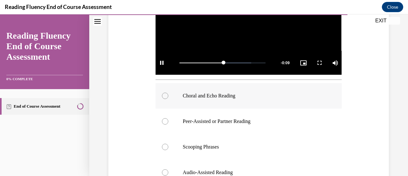
click at [240, 84] on label "Choral and Echo Reading" at bounding box center [249, 96] width 186 height 26
click at [168, 92] on input "Choral and Echo Reading" at bounding box center [165, 95] width 6 height 6
radio input "true"
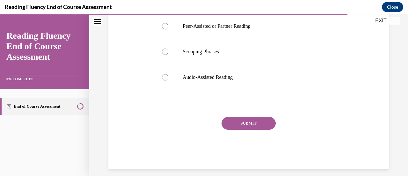
scroll to position [278, 0]
click at [238, 118] on button "SUBMIT" at bounding box center [249, 123] width 54 height 13
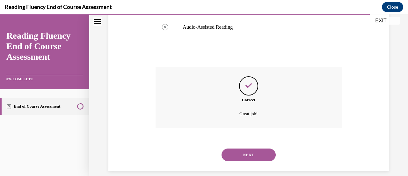
scroll to position [334, 0]
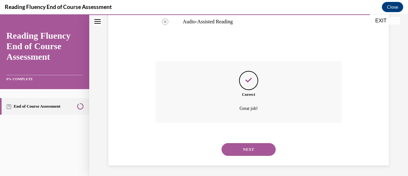
click at [237, 149] on button "NEXT" at bounding box center [249, 149] width 54 height 13
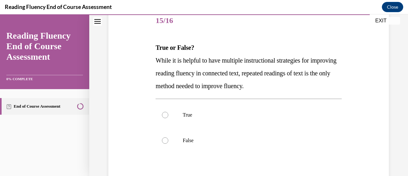
scroll to position [99, 0]
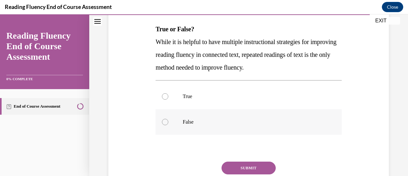
click at [189, 123] on p "False" at bounding box center [254, 122] width 143 height 6
click at [168, 123] on input "False" at bounding box center [165, 122] width 6 height 6
radio input "true"
click at [237, 164] on button "SUBMIT" at bounding box center [249, 167] width 54 height 13
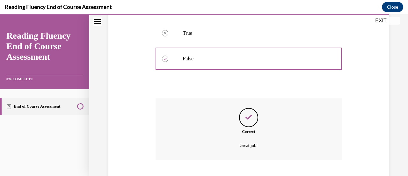
scroll to position [201, 0]
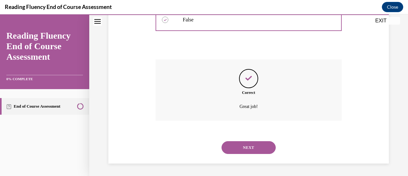
click at [249, 148] on button "NEXT" at bounding box center [249, 147] width 54 height 13
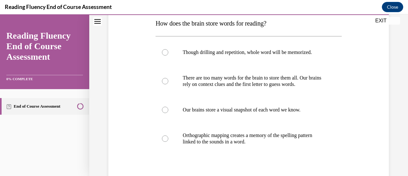
scroll to position [115, 0]
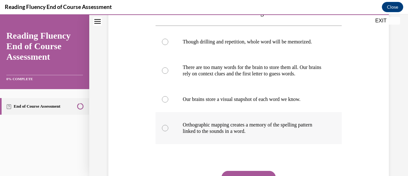
click at [267, 138] on label "Orthographic mapping creates a memory of the spelling pattern linked to the sou…" at bounding box center [249, 128] width 186 height 32
click at [168, 131] on input "Orthographic mapping creates a memory of the spelling pattern linked to the sou…" at bounding box center [165, 128] width 6 height 6
radio input "true"
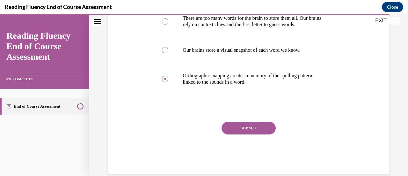
click at [261, 133] on button "SUBMIT" at bounding box center [249, 127] width 54 height 13
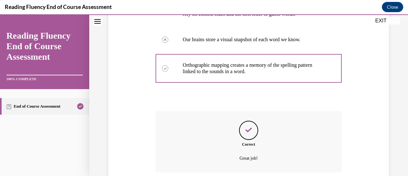
scroll to position [226, 0]
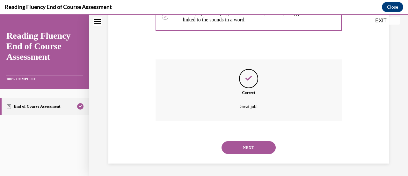
click at [253, 146] on button "NEXT" at bounding box center [249, 147] width 54 height 13
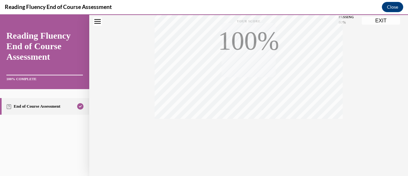
scroll to position [0, 0]
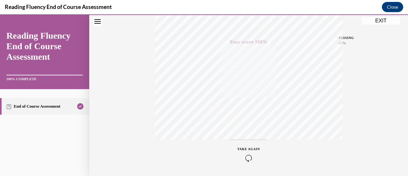
click at [381, 40] on div "EXIT Reading Fluency End of Course Assessment 100% COMPLETE End of Course Asses…" at bounding box center [204, 94] width 408 height 161
click at [383, 18] on button "EXIT" at bounding box center [381, 21] width 38 height 8
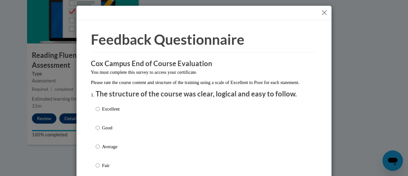
click at [128, 116] on div "Excellent Good Average Fair Poor" at bounding box center [204, 154] width 217 height 104
click at [114, 112] on p "Excellent" at bounding box center [111, 108] width 18 height 7
click at [100, 112] on input "Excellent" at bounding box center [98, 108] width 4 height 7
radio input "true"
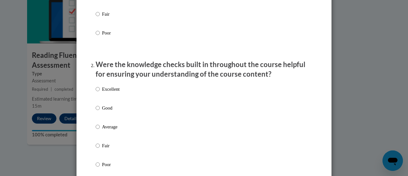
click at [112, 92] on p "Excellent" at bounding box center [111, 88] width 18 height 7
click at [100, 92] on input "Excellent" at bounding box center [98, 88] width 4 height 7
radio input "true"
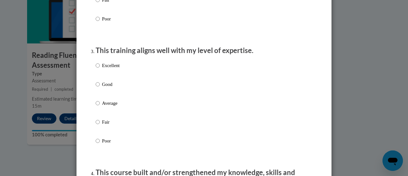
click at [112, 69] on p "Excellent" at bounding box center [111, 65] width 18 height 7
click at [100, 69] on input "Excellent" at bounding box center [98, 65] width 4 height 7
radio input "true"
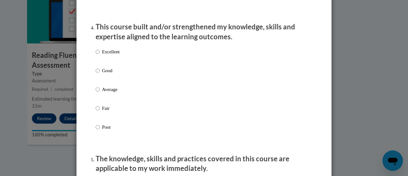
click at [113, 55] on p "Excellent" at bounding box center [111, 51] width 18 height 7
click at [100, 55] on input "Excellent" at bounding box center [98, 51] width 4 height 7
radio input "true"
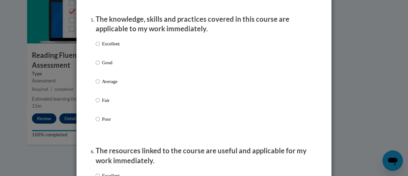
click at [116, 47] on p "Excellent" at bounding box center [111, 43] width 18 height 7
click at [100, 47] on input "Excellent" at bounding box center [98, 43] width 4 height 7
radio input "true"
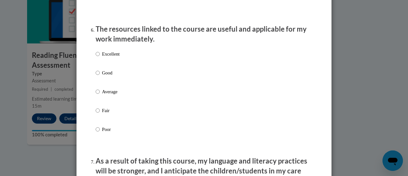
scroll to position [707, 0]
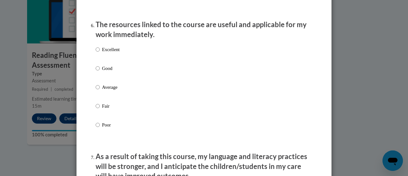
click at [114, 53] on p "Excellent" at bounding box center [111, 49] width 18 height 7
click at [100, 53] on input "Excellent" at bounding box center [98, 49] width 4 height 7
radio input "true"
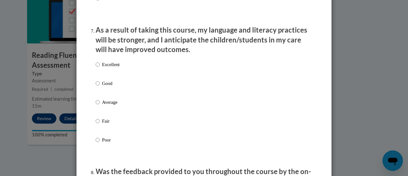
click at [116, 67] on p "Excellent" at bounding box center [111, 64] width 18 height 7
click at [100, 67] on input "Excellent" at bounding box center [98, 64] width 4 height 7
radio input "true"
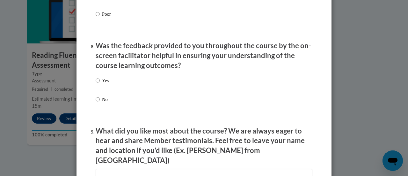
scroll to position [963, 0]
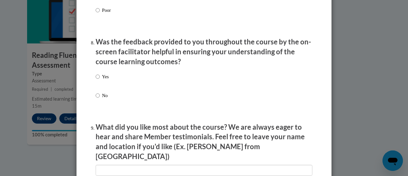
click at [104, 87] on label "Yes" at bounding box center [102, 81] width 13 height 17
click at [100, 80] on input "Yes" at bounding box center [98, 76] width 4 height 7
radio input "true"
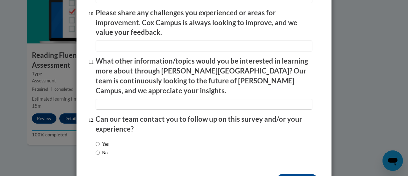
scroll to position [1150, 0]
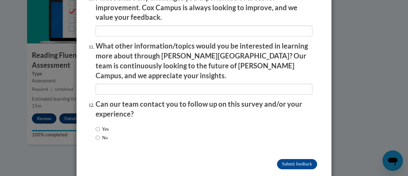
click at [104, 134] on label "No" at bounding box center [102, 137] width 12 height 7
click at [100, 134] on input "No" at bounding box center [98, 137] width 4 height 7
radio input "true"
click at [279, 159] on input "Submit feedback" at bounding box center [297, 164] width 40 height 10
